Goal: Use online tool/utility: Use online tool/utility

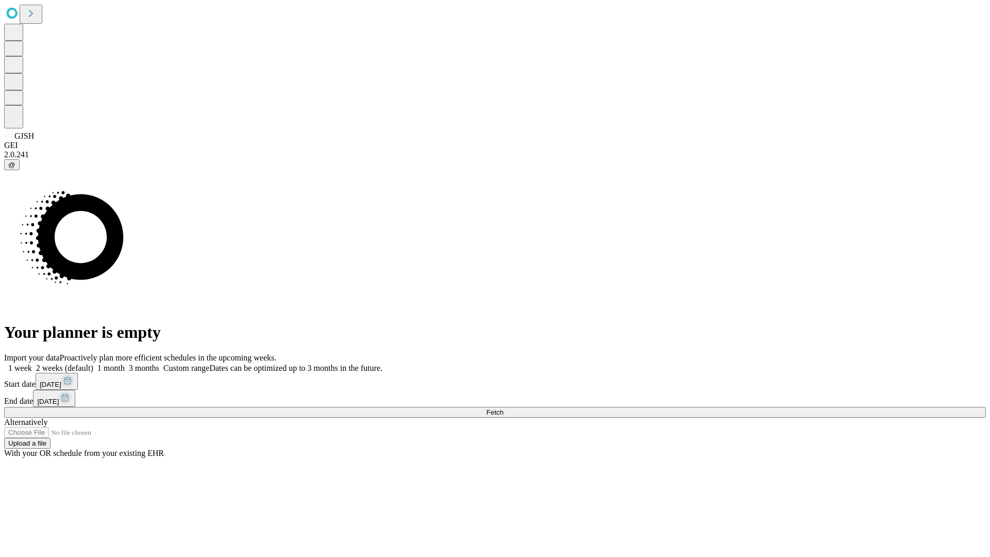
click at [503, 409] on span "Fetch" at bounding box center [494, 413] width 17 height 8
